Goal: Task Accomplishment & Management: Use online tool/utility

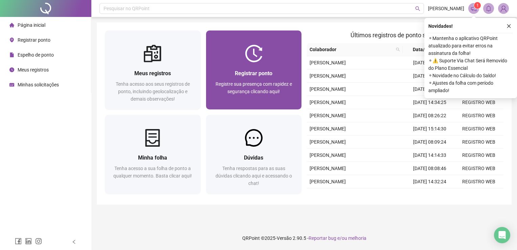
click at [246, 55] on img at bounding box center [254, 54] width 18 height 18
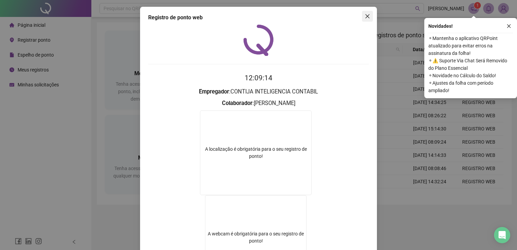
click at [365, 14] on icon "close" at bounding box center [367, 16] width 5 height 5
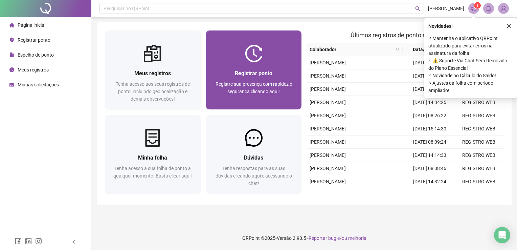
click at [247, 61] on img at bounding box center [254, 54] width 18 height 18
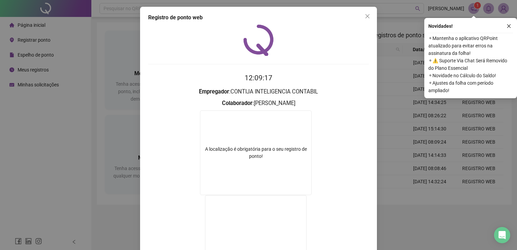
drag, startPoint x: 367, startPoint y: 15, endPoint x: 299, endPoint y: 77, distance: 92.1
click at [368, 15] on span "Close" at bounding box center [367, 16] width 11 height 5
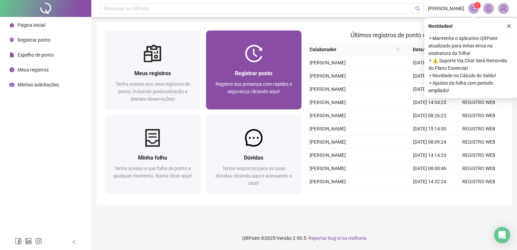
click at [277, 66] on div "Registrar ponto Registre sua presença com rapidez e segurança clicando aqui!" at bounding box center [254, 85] width 96 height 47
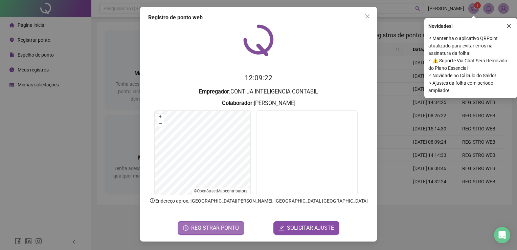
click at [230, 229] on span "REGISTRAR PONTO" at bounding box center [215, 228] width 48 height 8
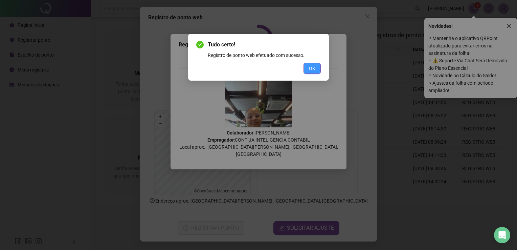
click at [313, 69] on span "OK" at bounding box center [312, 68] width 6 height 7
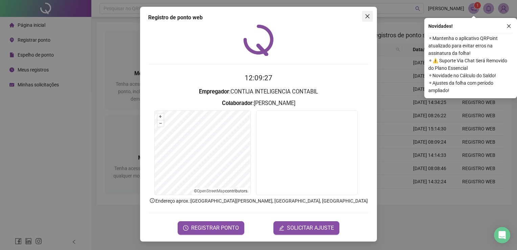
click at [366, 12] on button "Close" at bounding box center [367, 16] width 11 height 11
